Goal: Communication & Community: Answer question/provide support

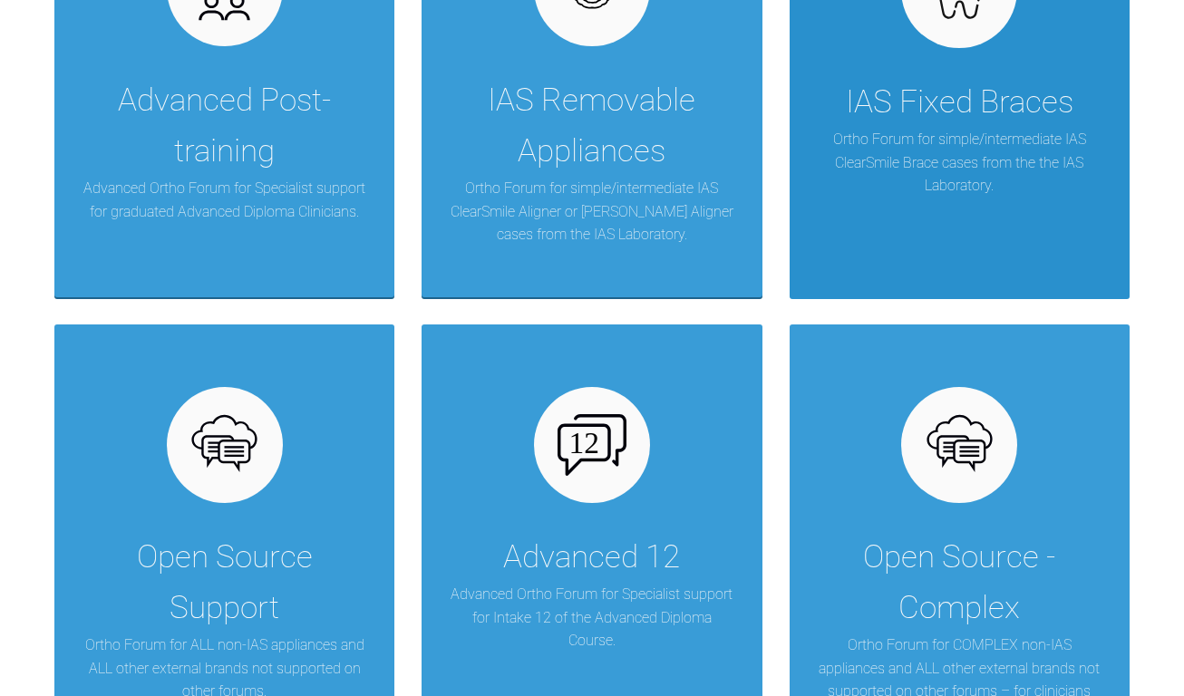
click at [940, 143] on p "Ortho Forum for simple/intermediate IAS ClearSmile Brace cases from the the IAS…" at bounding box center [959, 163] width 285 height 70
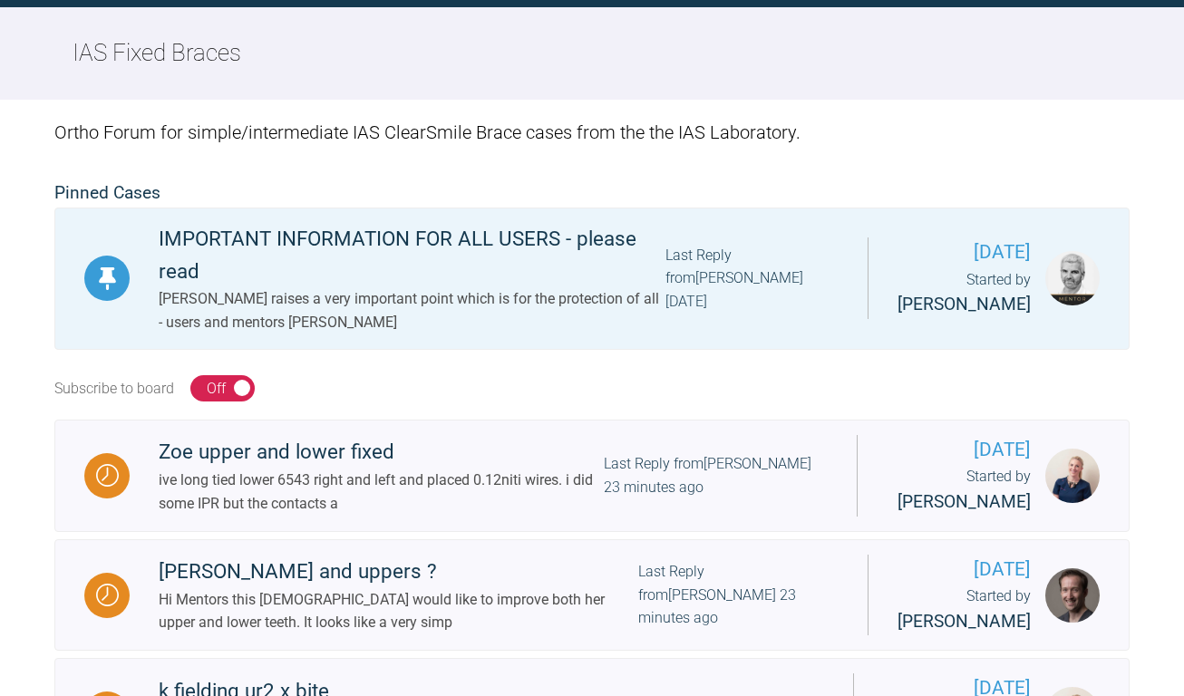
scroll to position [544, 0]
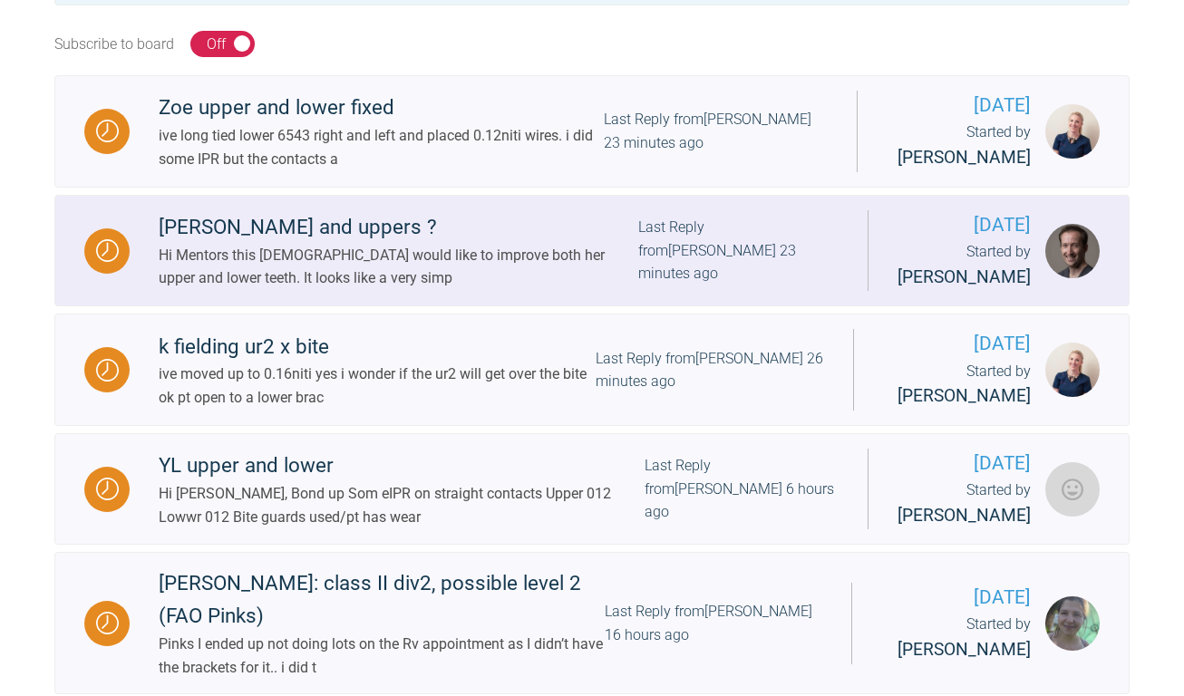
click at [302, 227] on div "[PERSON_NAME] and uppers ?" at bounding box center [398, 227] width 479 height 33
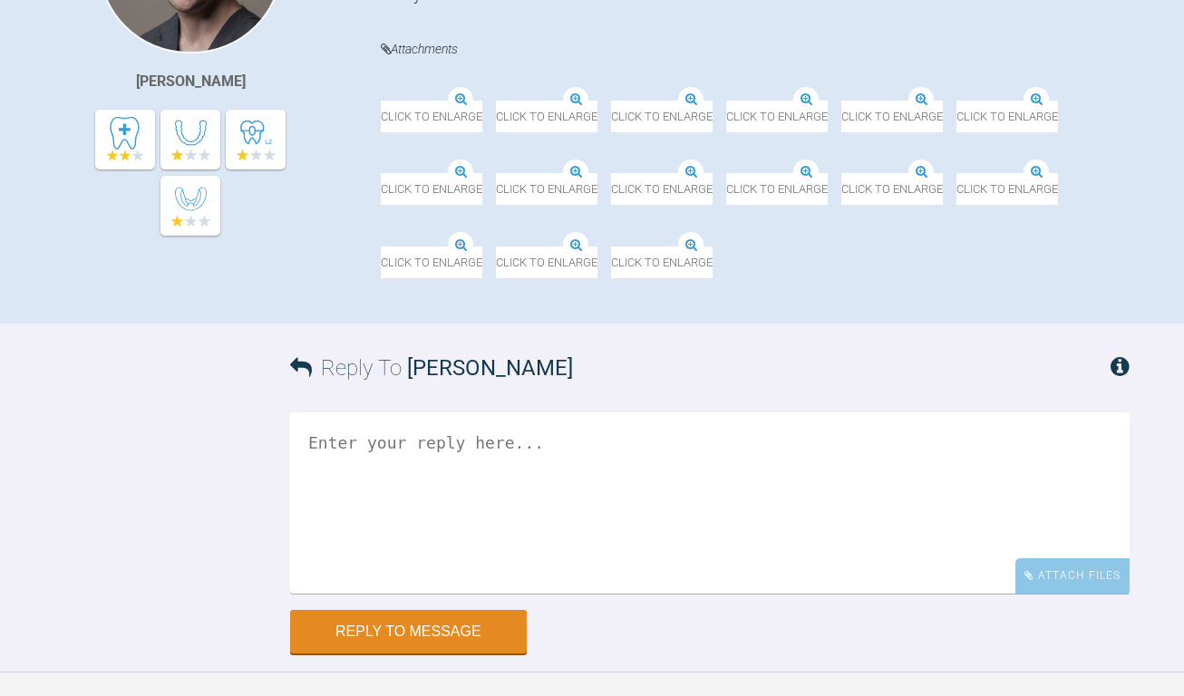
scroll to position [544, 0]
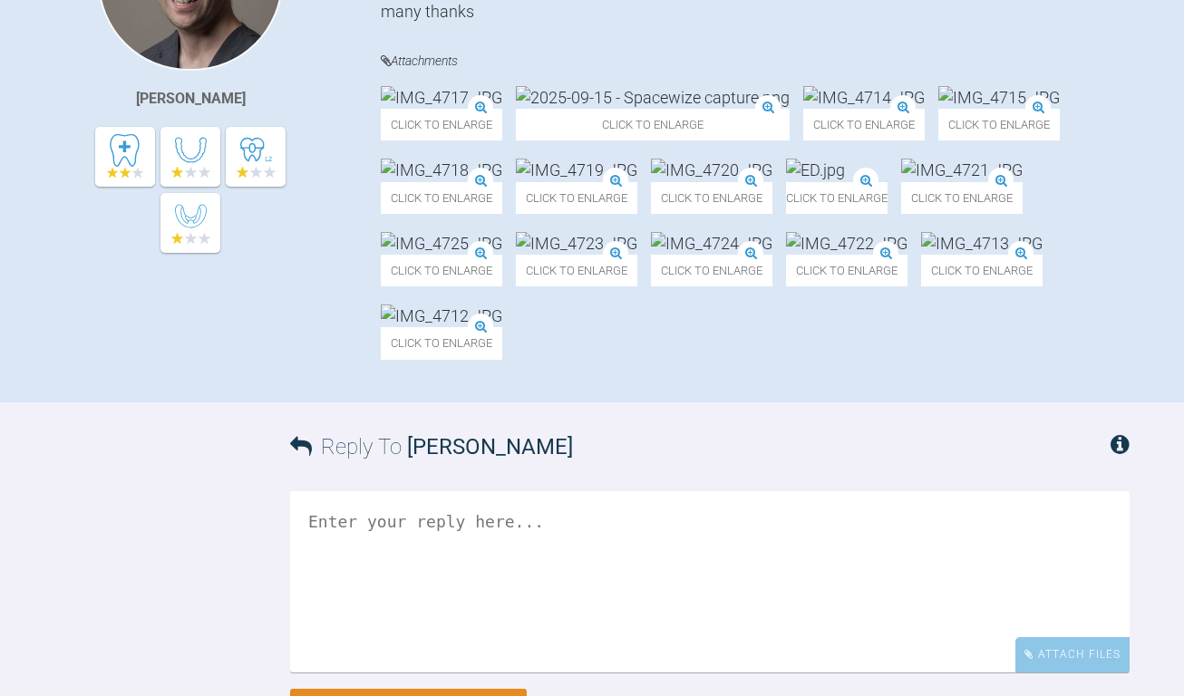
click at [115, 292] on div "[PERSON_NAME]" at bounding box center [217, 136] width 326 height 500
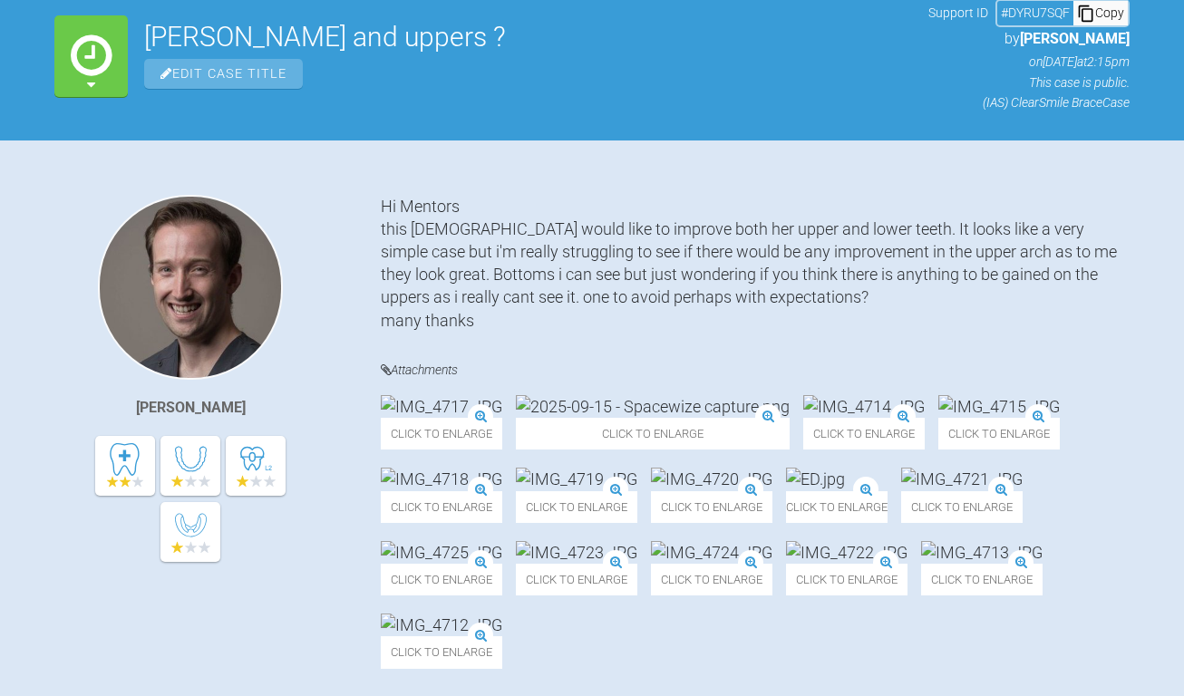
scroll to position [88, 0]
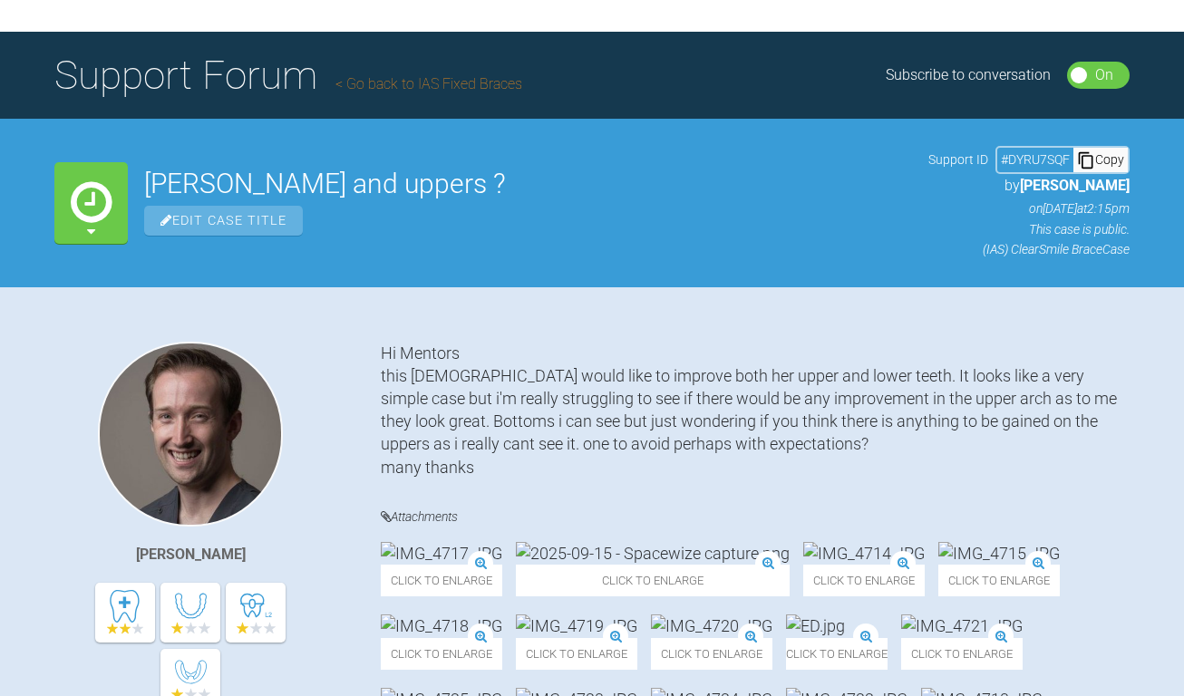
click at [35, 399] on div "[PERSON_NAME] Hi Mentors this [DEMOGRAPHIC_DATA] would like to improve both her…" at bounding box center [592, 600] width 1184 height 517
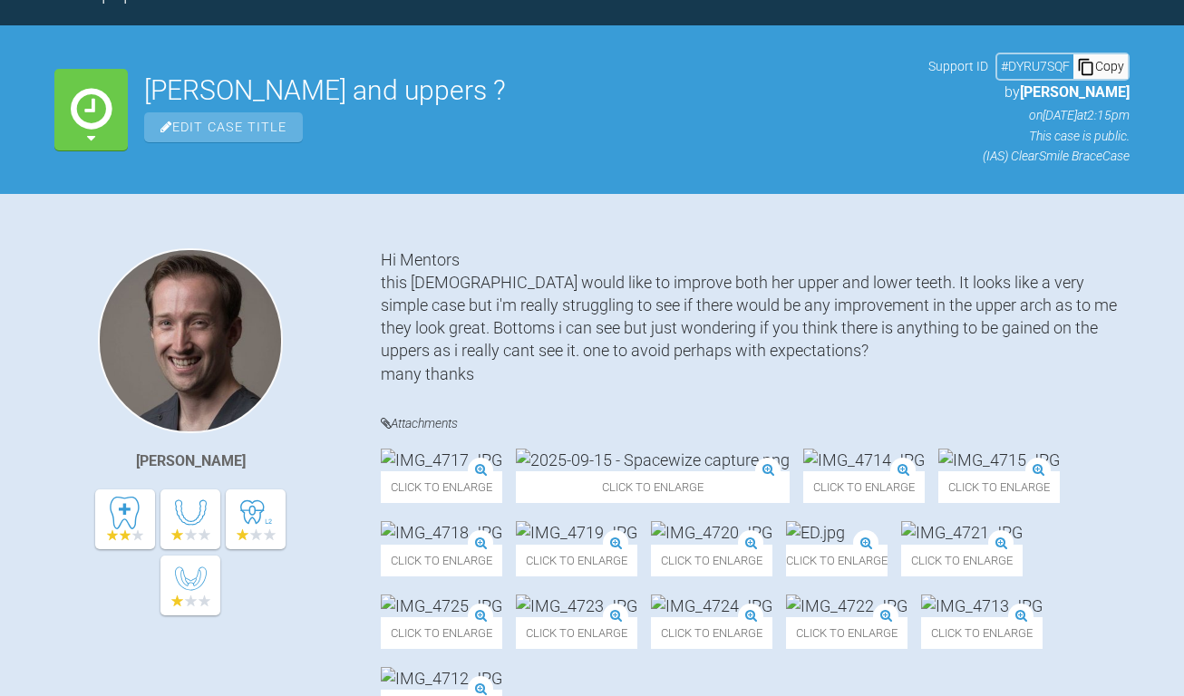
scroll to position [722, 0]
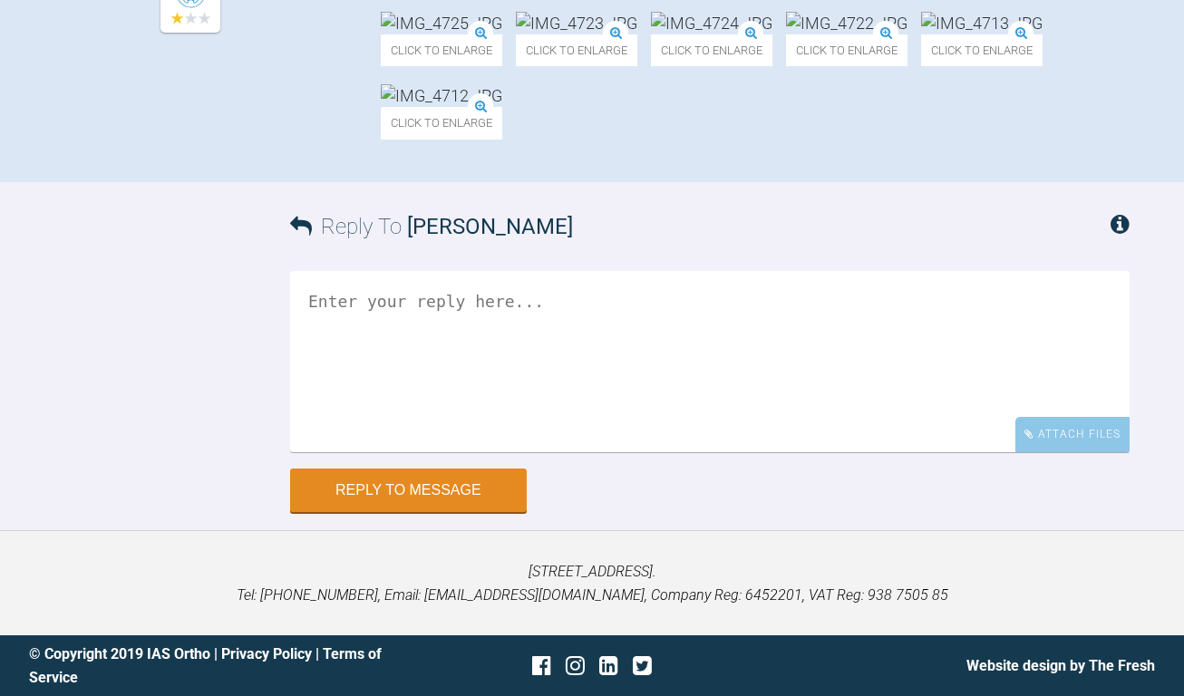
click at [506, 314] on textarea at bounding box center [709, 361] width 839 height 181
type textarea "sorry the ADP would help..."
click at [1072, 418] on div "Attach Files" at bounding box center [1072, 434] width 114 height 35
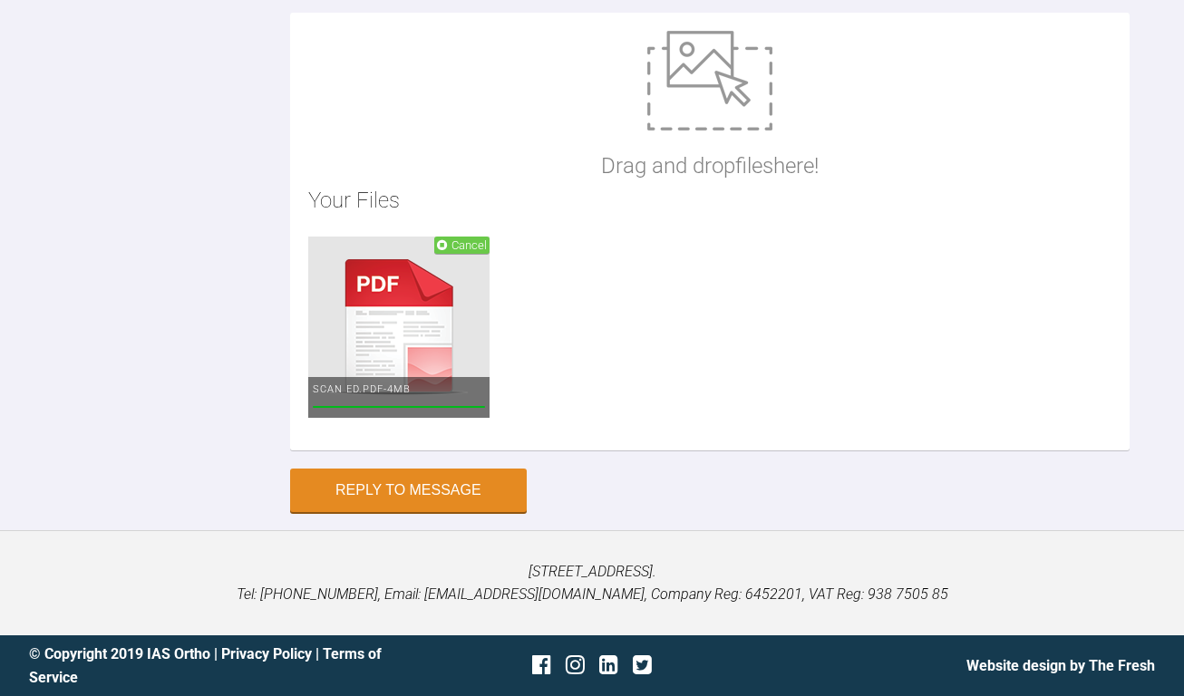
scroll to position [1813, 0]
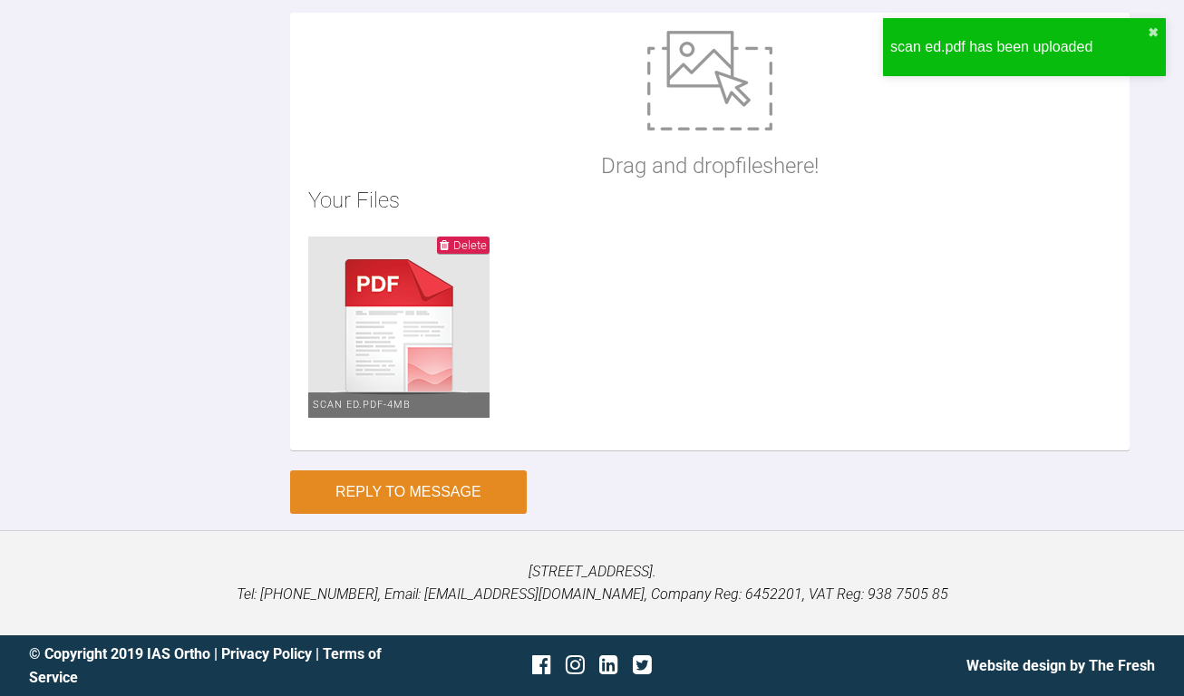
click at [454, 497] on button "Reply to Message" at bounding box center [408, 492] width 237 height 44
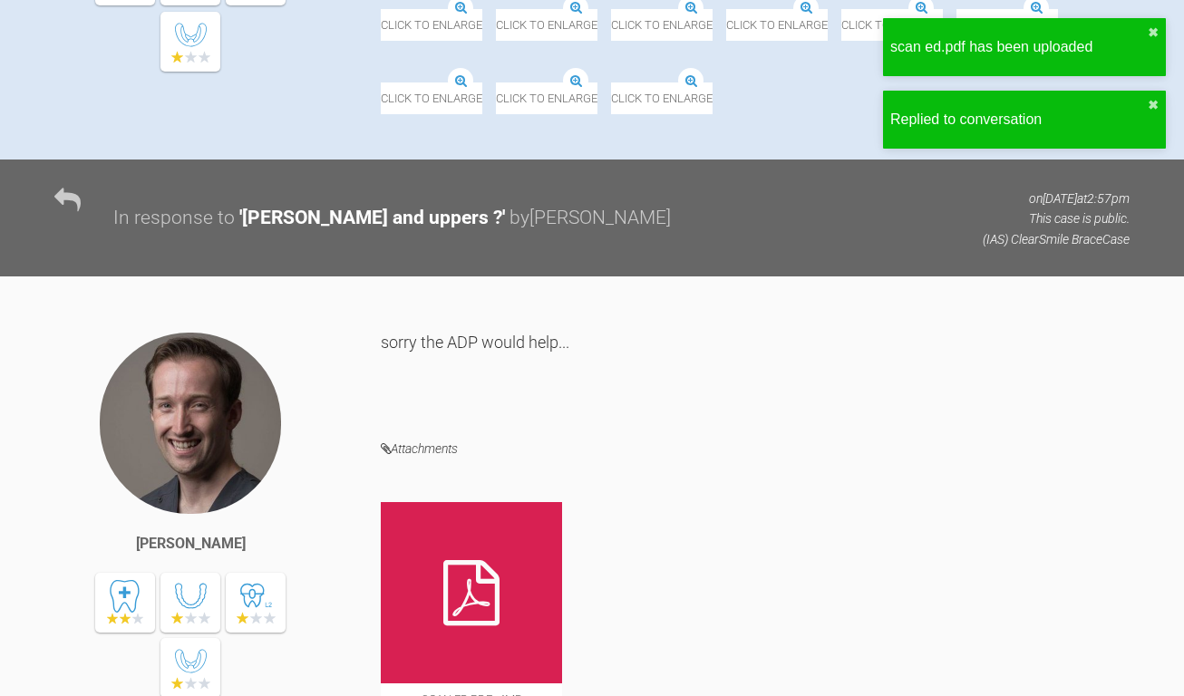
scroll to position [7, 0]
